Goal: Transaction & Acquisition: Purchase product/service

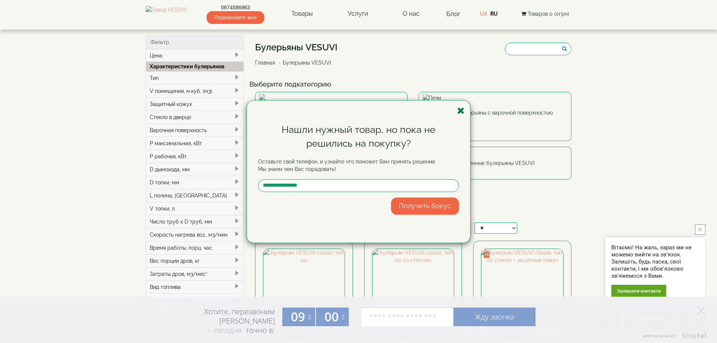
click at [462, 112] on icon "button" at bounding box center [460, 110] width 7 height 9
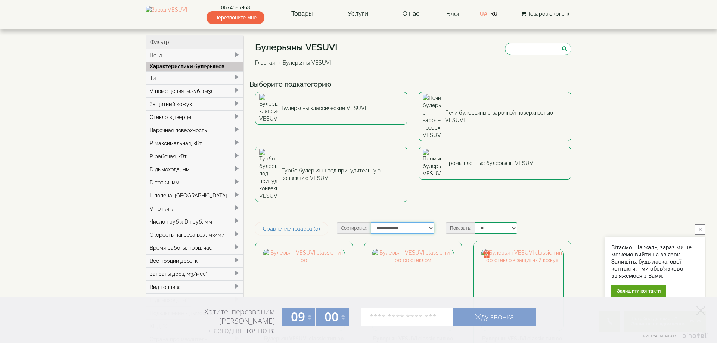
click at [371, 223] on select "**********" at bounding box center [403, 228] width 64 height 11
select select "**********"
click option "**********" at bounding box center [0, 0] width 0 height 0
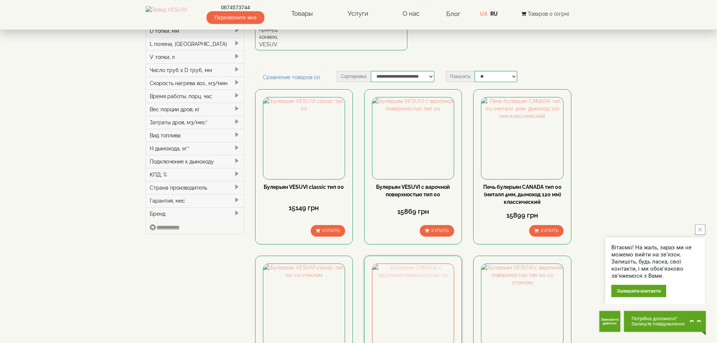
scroll to position [191, 0]
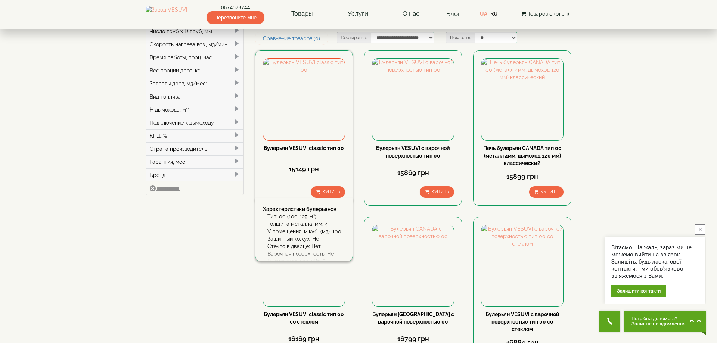
click at [305, 145] on link "Булерьян VESUVI classic тип 00" at bounding box center [304, 148] width 80 height 6
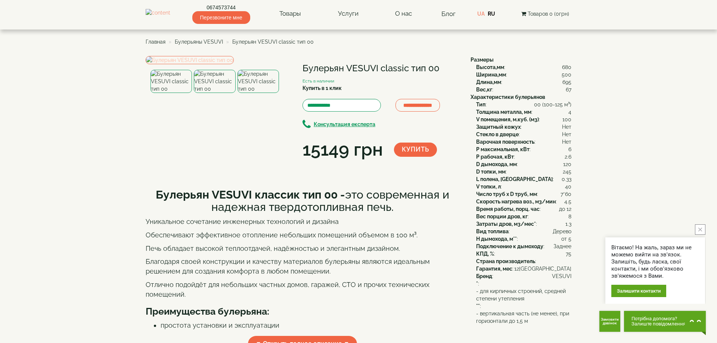
click at [222, 64] on img at bounding box center [190, 60] width 88 height 8
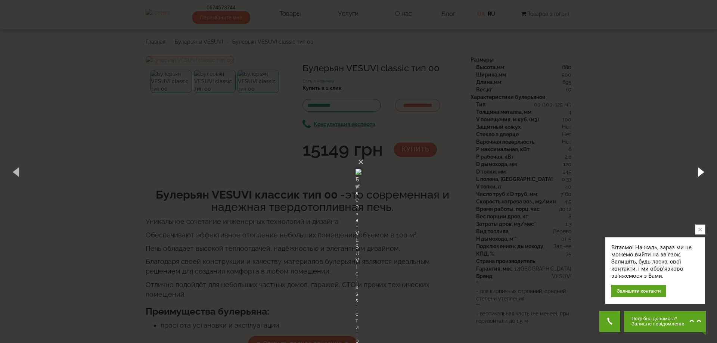
click at [698, 173] on button "button" at bounding box center [701, 171] width 34 height 41
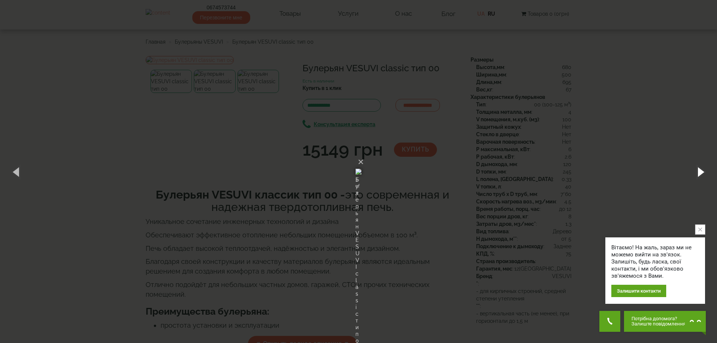
click at [698, 173] on button "button" at bounding box center [701, 171] width 34 height 41
click at [669, 87] on div "× Булерьян VESUVI classic тип 00 1 of 3 Loading..." at bounding box center [358, 171] width 717 height 343
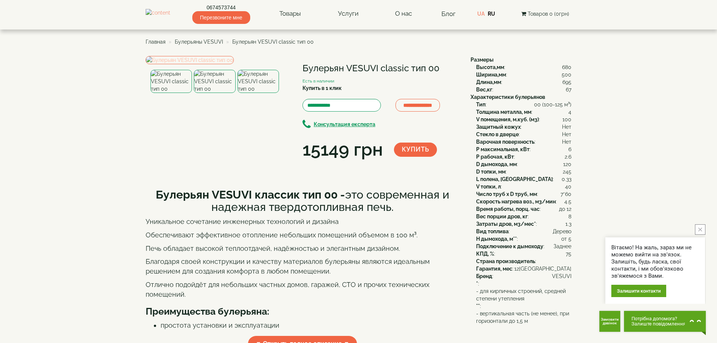
click at [214, 64] on img at bounding box center [190, 60] width 88 height 8
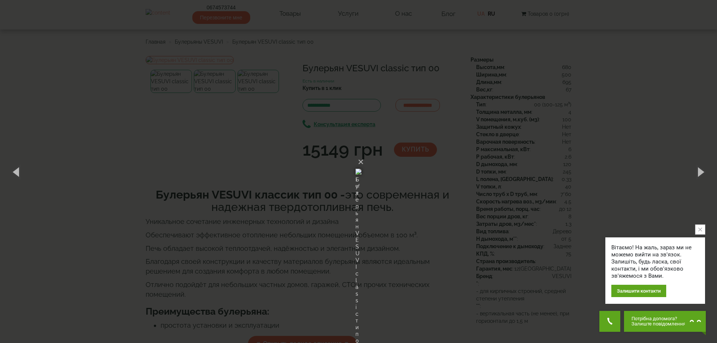
click at [570, 89] on div "× Булерьян VESUVI classic тип 00 1 of 3 Loading..." at bounding box center [358, 171] width 717 height 343
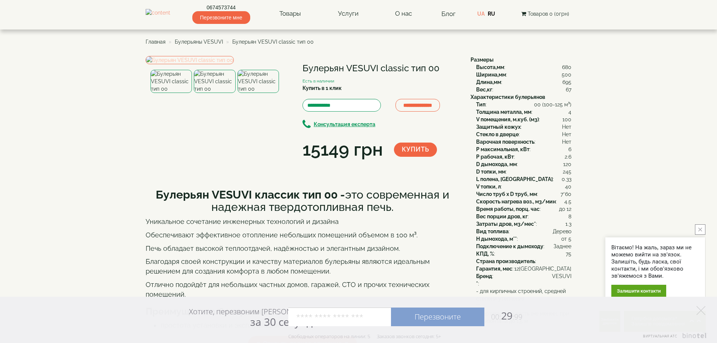
click at [204, 64] on img at bounding box center [190, 60] width 88 height 8
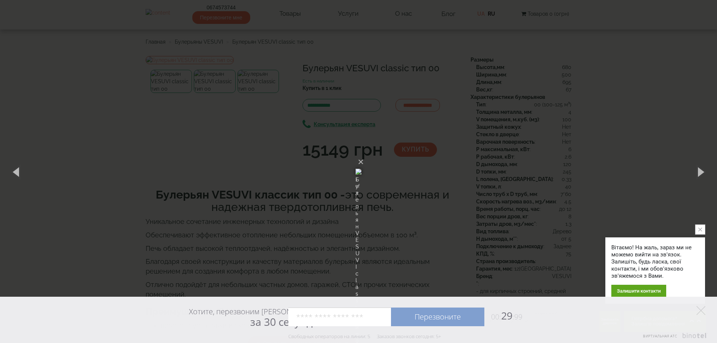
click at [356, 190] on img at bounding box center [359, 172] width 6 height 36
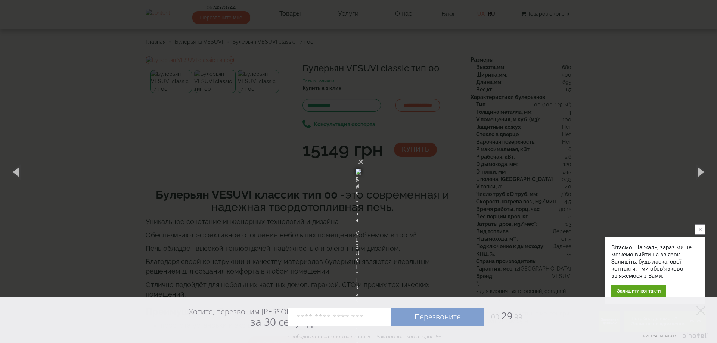
click at [356, 190] on img at bounding box center [359, 172] width 6 height 36
click at [360, 177] on img at bounding box center [359, 172] width 6 height 36
click at [362, 170] on img at bounding box center [359, 172] width 6 height 36
click at [362, 154] on img at bounding box center [359, 172] width 6 height 36
click at [430, 43] on div "× Булерьян VESUVI classic тип 00 1 of 3 Loading..." at bounding box center [358, 171] width 717 height 343
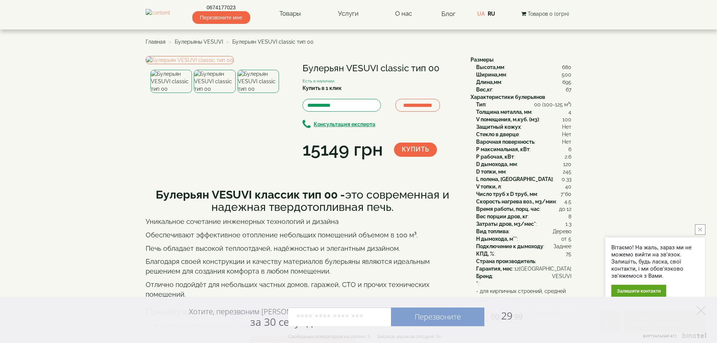
click at [209, 41] on span "Булерьяны VESUVI" at bounding box center [199, 42] width 48 height 6
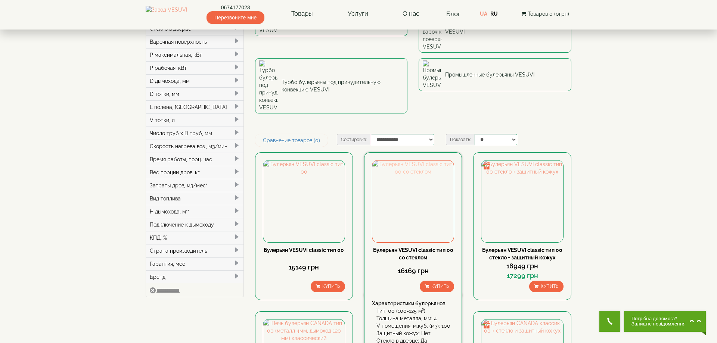
scroll to position [114, 0]
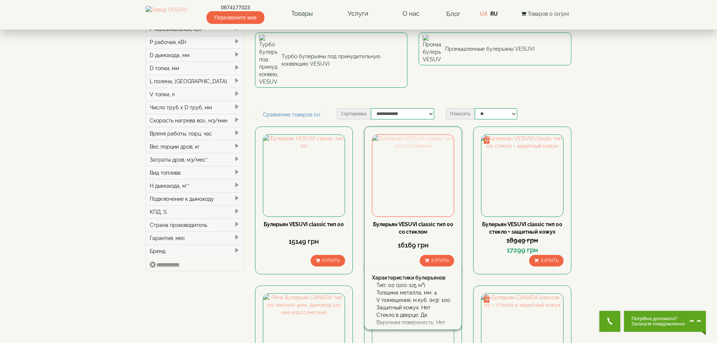
click at [414, 135] on img at bounding box center [413, 175] width 81 height 81
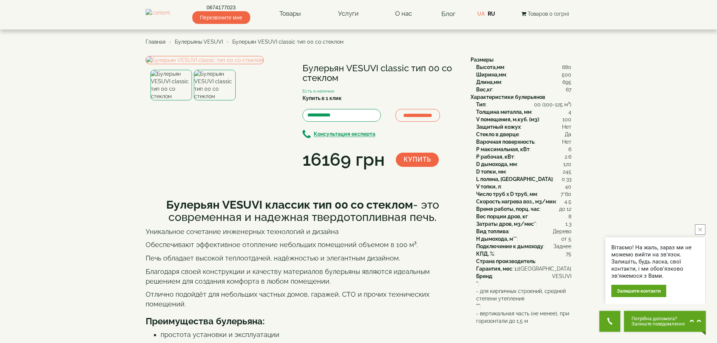
click at [207, 101] on img at bounding box center [214, 85] width 41 height 31
